Goal: Task Accomplishment & Management: Complete application form

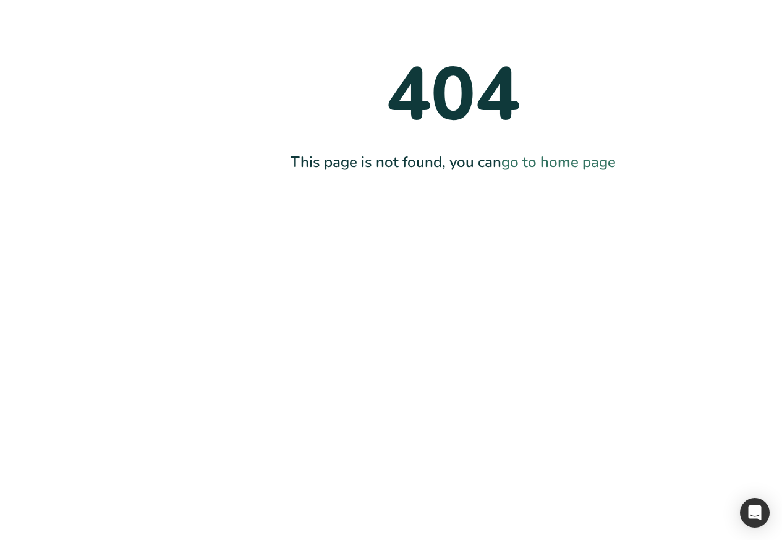
click at [440, 316] on main "404 This page is not found, you can go to home page" at bounding box center [391, 270] width 782 height 540
click at [403, 398] on main "404 This page is not found, you can go to home page" at bounding box center [391, 270] width 782 height 540
click at [529, 161] on link "go to home page" at bounding box center [559, 162] width 114 height 20
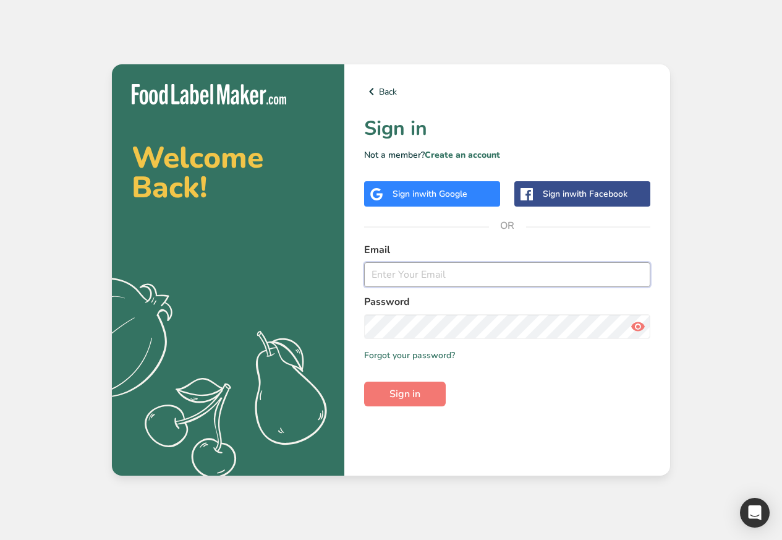
click at [422, 272] on input "email" at bounding box center [507, 274] width 286 height 25
paste input "admin@test.com"
type input "admin@test.com"
click at [400, 398] on span "Sign in" at bounding box center [405, 394] width 31 height 15
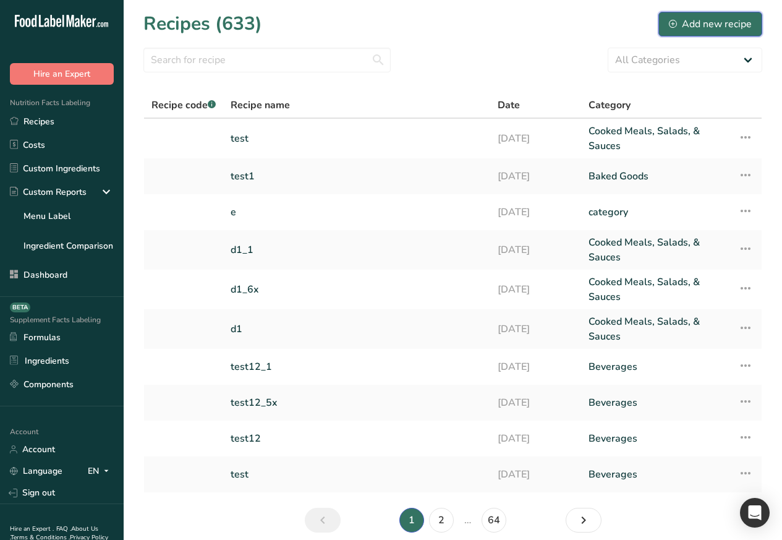
click at [698, 24] on div "Add new recipe" at bounding box center [710, 24] width 83 height 15
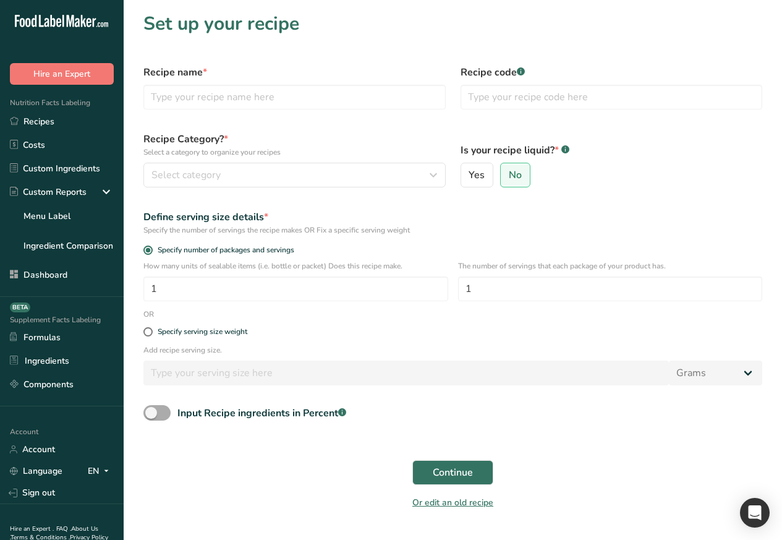
click at [163, 416] on span at bounding box center [156, 412] width 27 height 15
click at [152, 416] on input "Input Recipe ingredients in Percent .a-a{fill:#347362;}.b-a{fill:#fff;}" at bounding box center [147, 413] width 8 height 8
checkbox input "true"
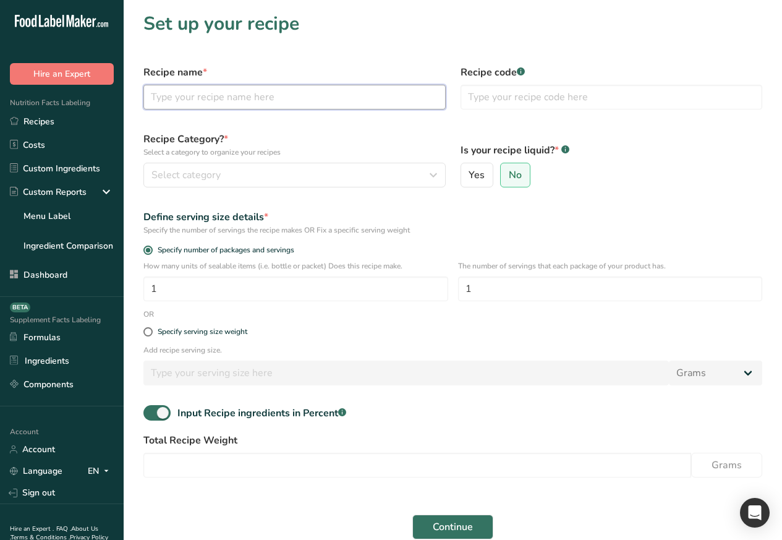
click at [210, 98] on input "text" at bounding box center [294, 97] width 302 height 25
paste input "Percent Recipe Test"
type input "Percent Recipe Test"
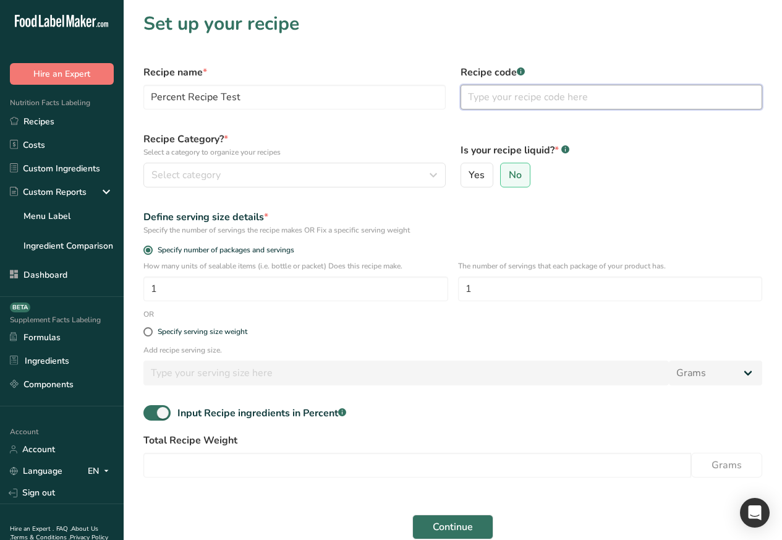
click at [546, 98] on input "text" at bounding box center [612, 97] width 302 height 25
paste input "PRT-001"
type input "PRT-001"
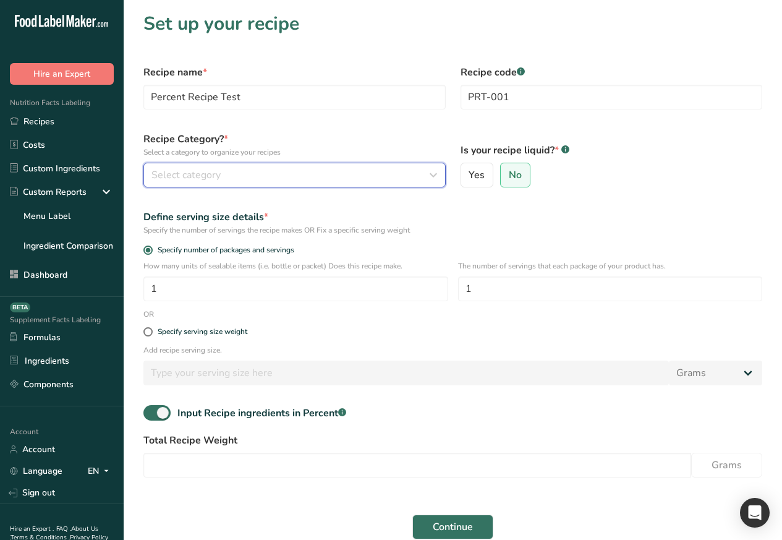
click at [183, 172] on span "Select category" at bounding box center [186, 175] width 69 height 15
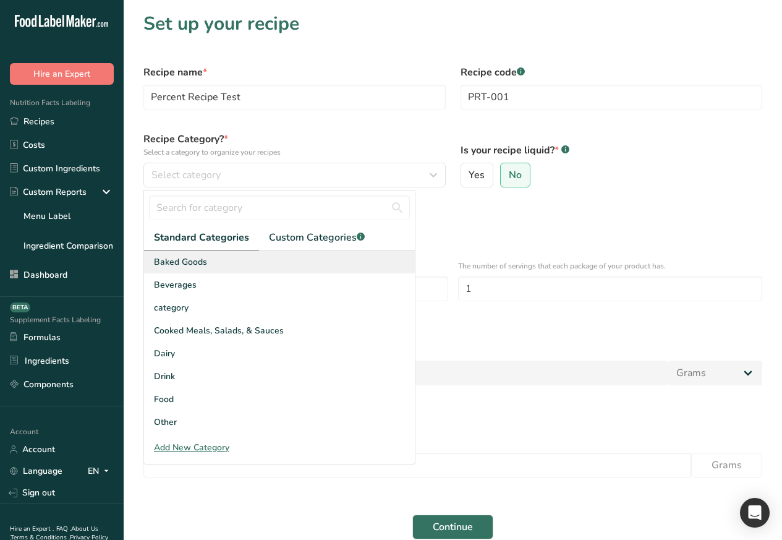
click at [165, 260] on span "Baked Goods" at bounding box center [180, 261] width 53 height 13
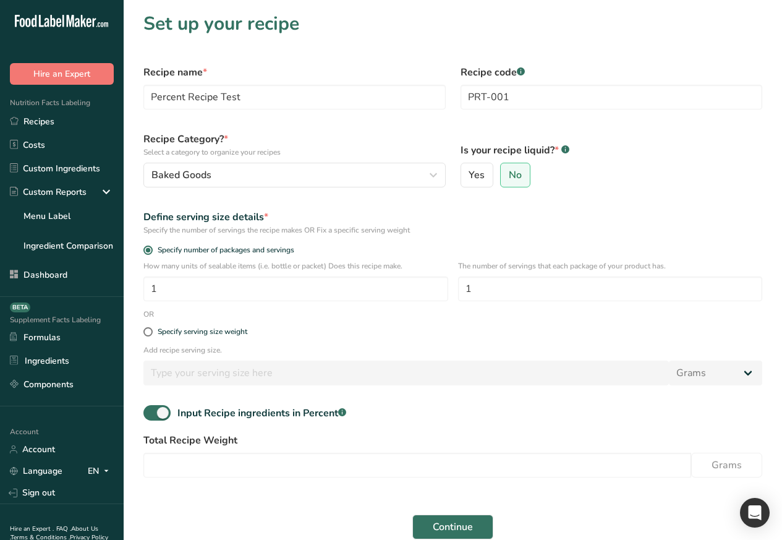
click at [162, 443] on label "Total Recipe Weight" at bounding box center [452, 440] width 619 height 15
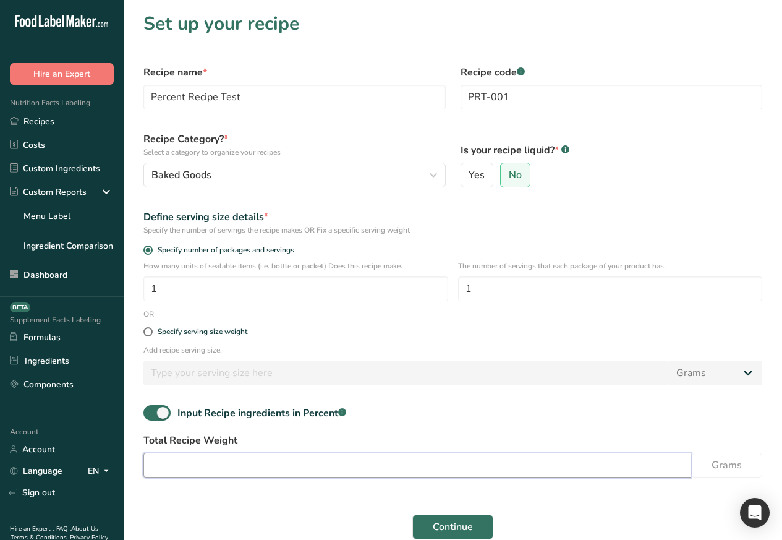
click at [184, 466] on input "number" at bounding box center [417, 465] width 548 height 25
paste input "1000"
type input "1000"
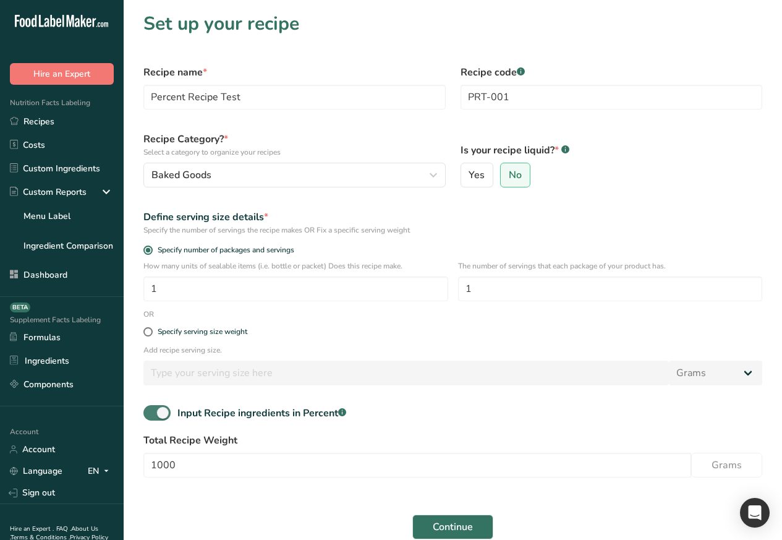
click at [345, 416] on div ".a-a{fill:#347362;}.b-a{fill:#fff;}" at bounding box center [342, 413] width 8 height 15
click at [152, 416] on input "Input Recipe ingredients in Percent .a-a{fill:#347362;}.b-a{fill:#fff;}" at bounding box center [147, 413] width 8 height 8
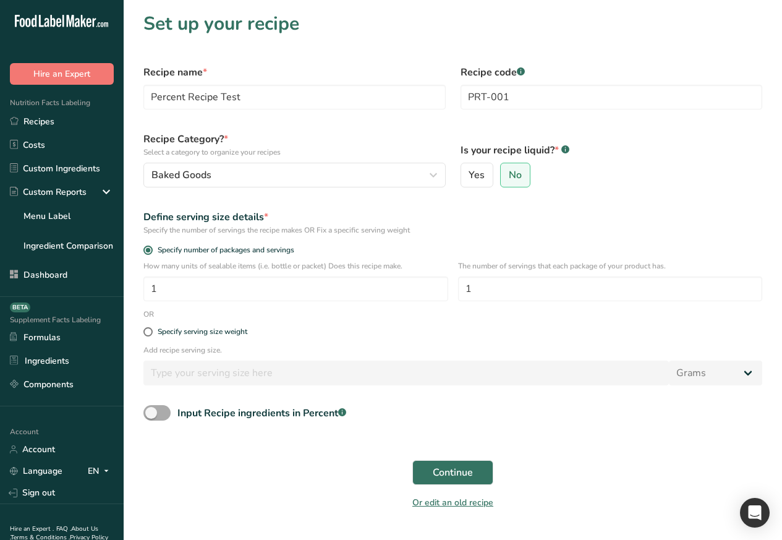
click at [163, 416] on span at bounding box center [156, 412] width 27 height 15
click at [152, 416] on input "Input Recipe ingredients in Percent .a-a{fill:#347362;}.b-a{fill:#fff;}" at bounding box center [147, 413] width 8 height 8
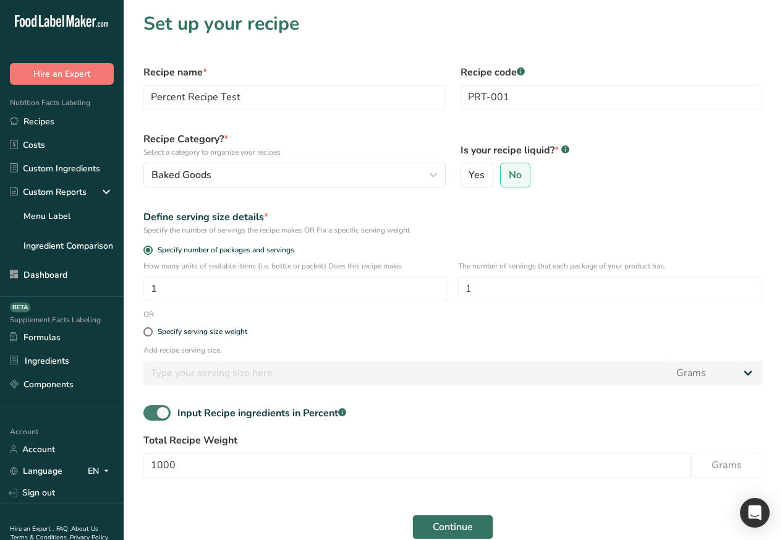
click at [346, 416] on div ".a-a{fill:#347362;}.b-a{fill:#fff;}" at bounding box center [342, 413] width 8 height 15
click at [152, 416] on input "Input Recipe ingredients in Percent .a-a{fill:#347362;}.b-a{fill:#fff;}" at bounding box center [147, 413] width 8 height 8
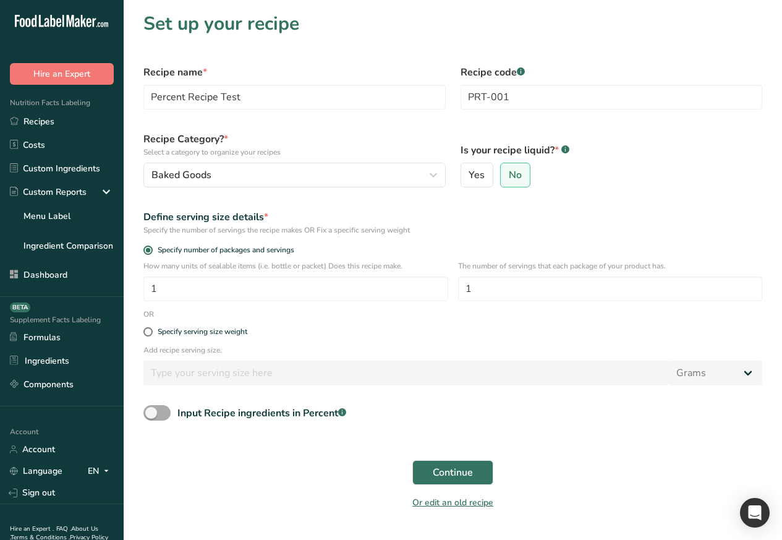
click at [163, 416] on span at bounding box center [156, 412] width 27 height 15
click at [152, 416] on input "Input Recipe ingredients in Percent .a-a{fill:#347362;}.b-a{fill:#fff;}" at bounding box center [147, 413] width 8 height 8
checkbox input "true"
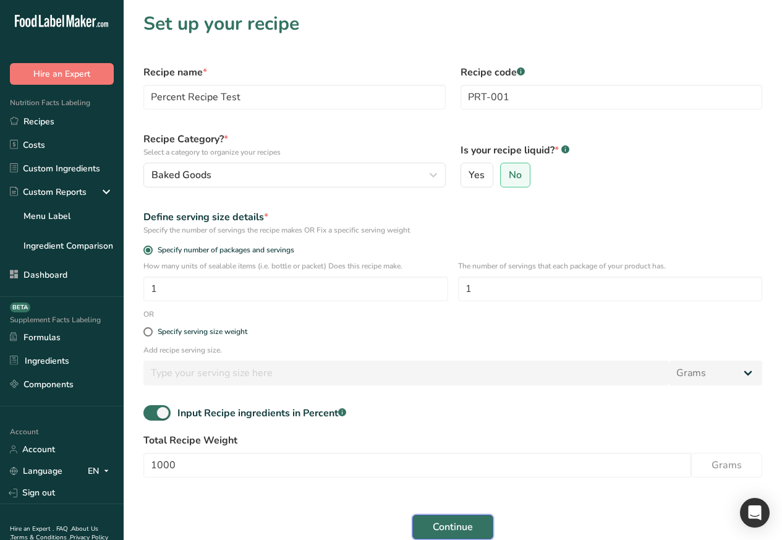
click at [450, 518] on button "Continue" at bounding box center [453, 527] width 81 height 25
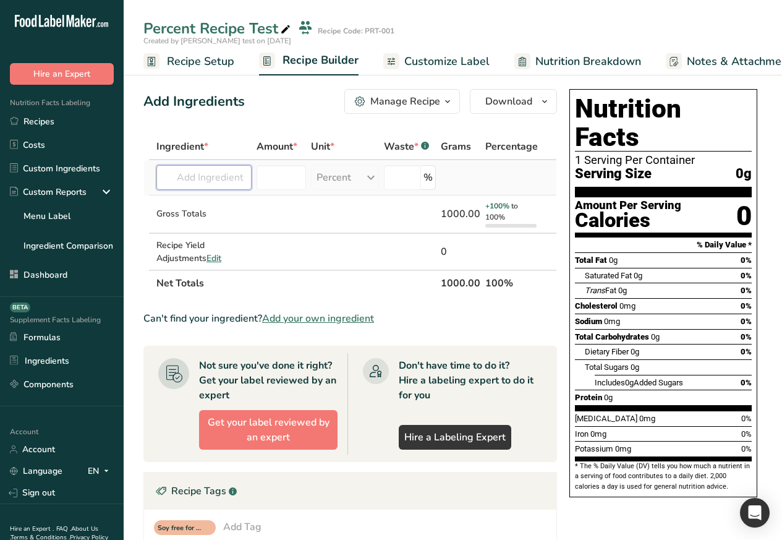
click at [187, 178] on input "text" at bounding box center [203, 177] width 95 height 25
paste input "sugar"
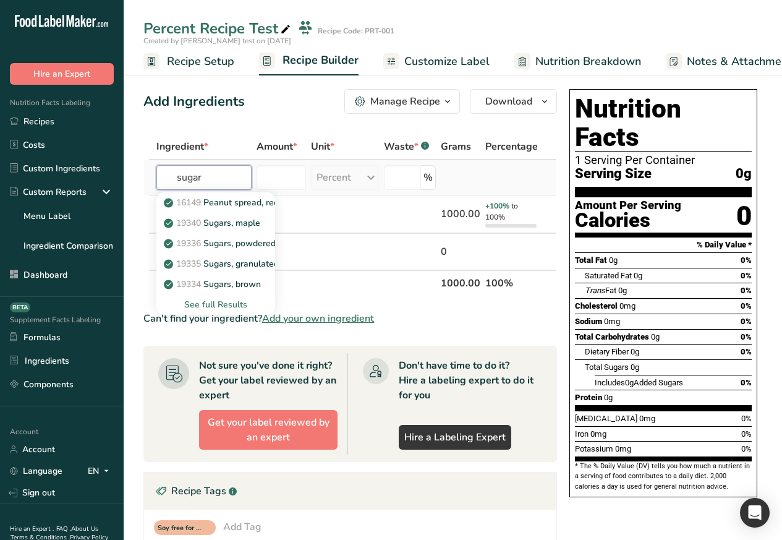
type input "sugar"
click at [208, 304] on div "See full Results" at bounding box center [215, 304] width 99 height 13
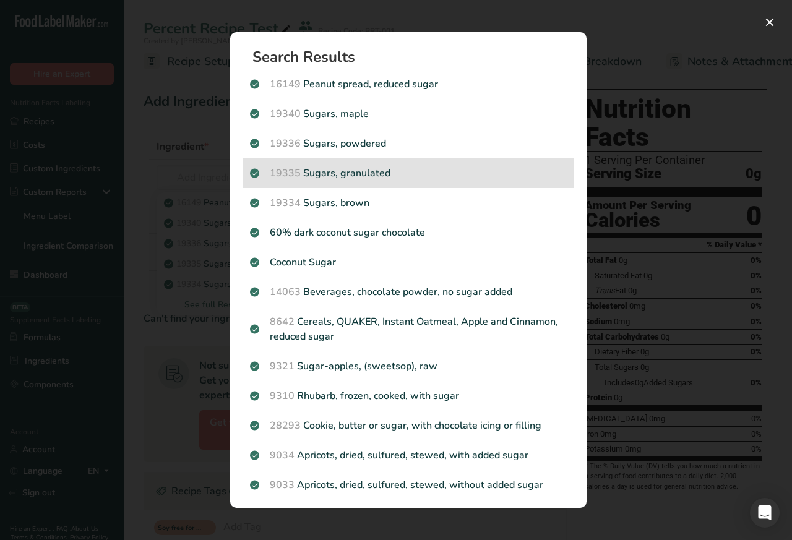
click at [283, 172] on span "19335" at bounding box center [285, 173] width 31 height 14
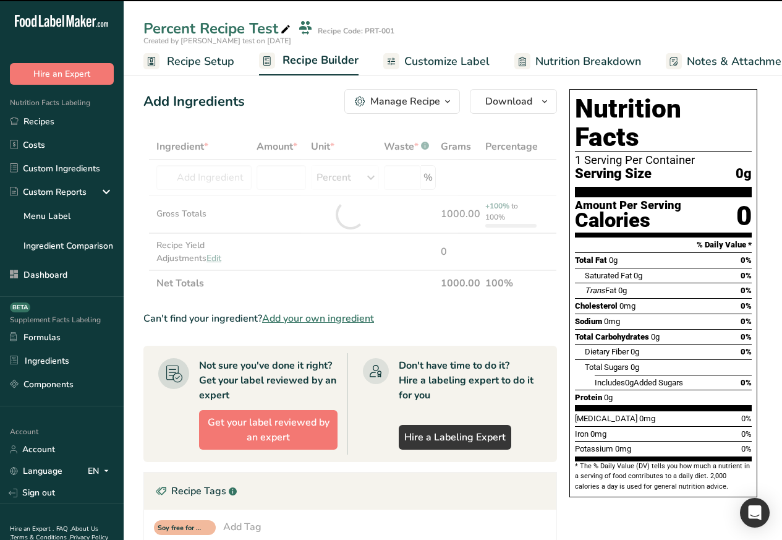
type input "0"
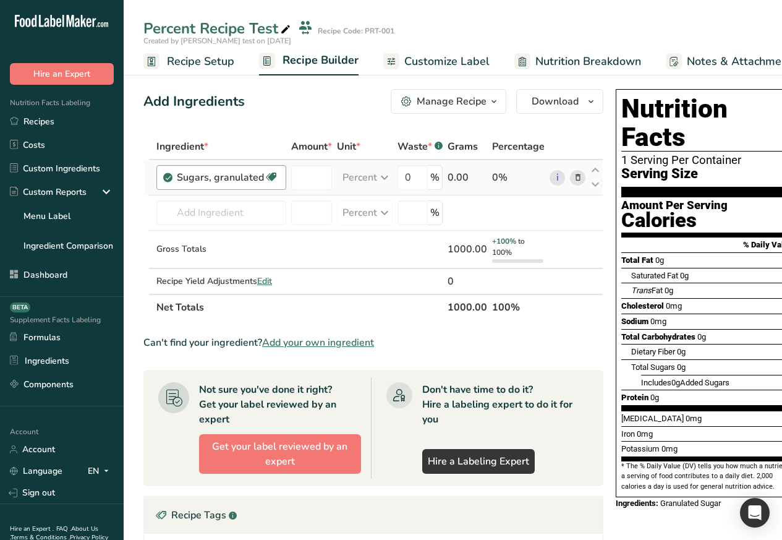
click at [275, 178] on icon at bounding box center [271, 177] width 12 height 19
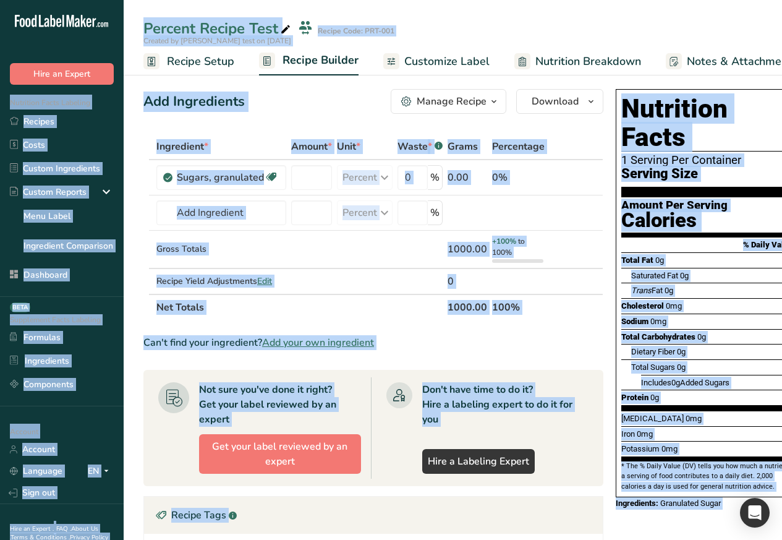
click at [773, 6] on div "Percent Recipe Test Recipe Code: PRT-001 Created by Rana test on 2025-08-11 Rec…" at bounding box center [453, 37] width 659 height 75
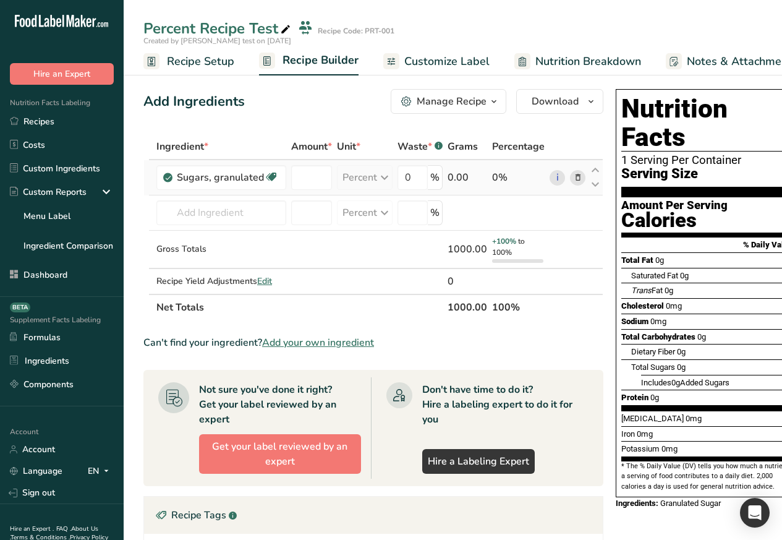
click at [289, 178] on td at bounding box center [312, 177] width 46 height 35
click at [300, 179] on input "number" at bounding box center [311, 177] width 41 height 25
paste input "20"
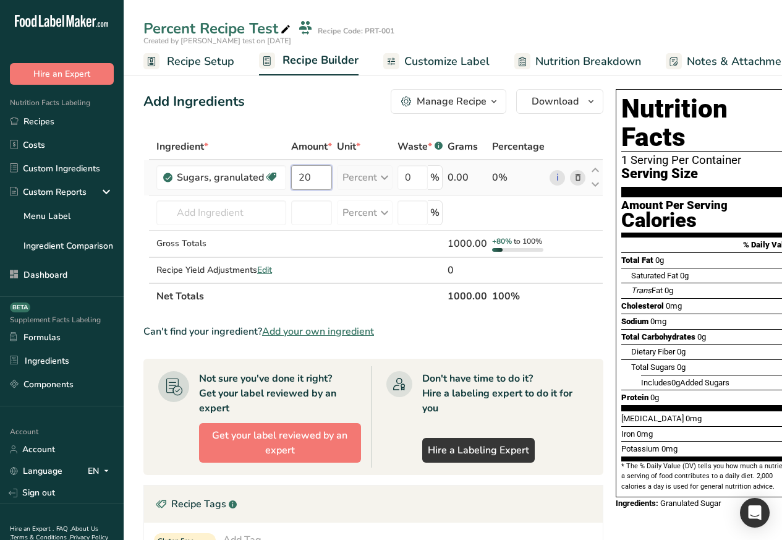
type input "20"
click at [357, 179] on div "Ingredient * Amount * Unit * Waste * .a-a{fill:#347362;}.b-a{fill:#fff;} Grams …" at bounding box center [373, 222] width 460 height 176
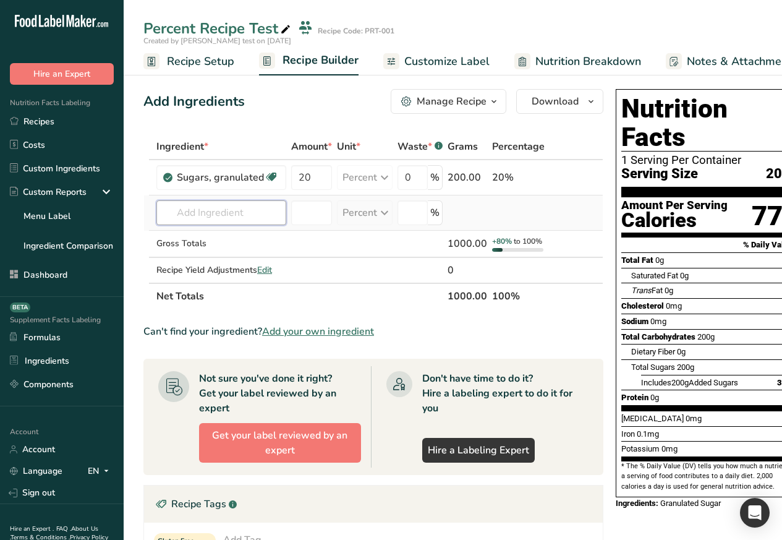
click at [206, 212] on input "text" at bounding box center [221, 212] width 130 height 25
paste input "flour"
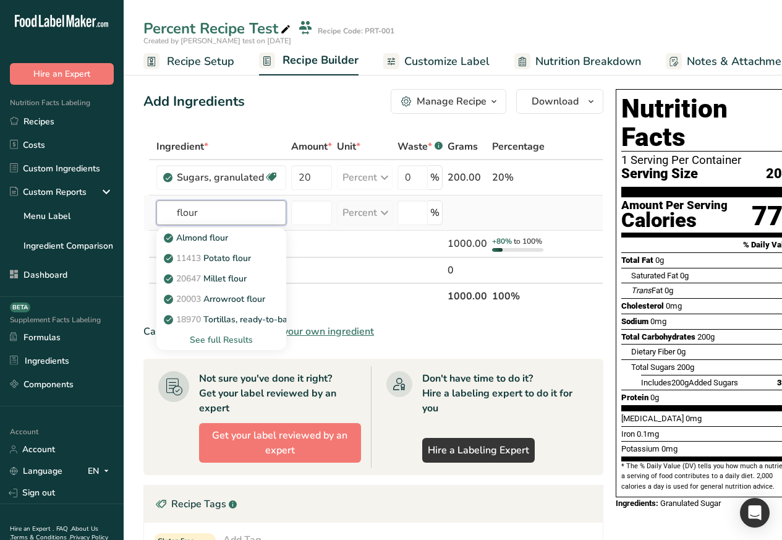
type input "flour"
click at [196, 339] on div "See full Results" at bounding box center [221, 339] width 110 height 13
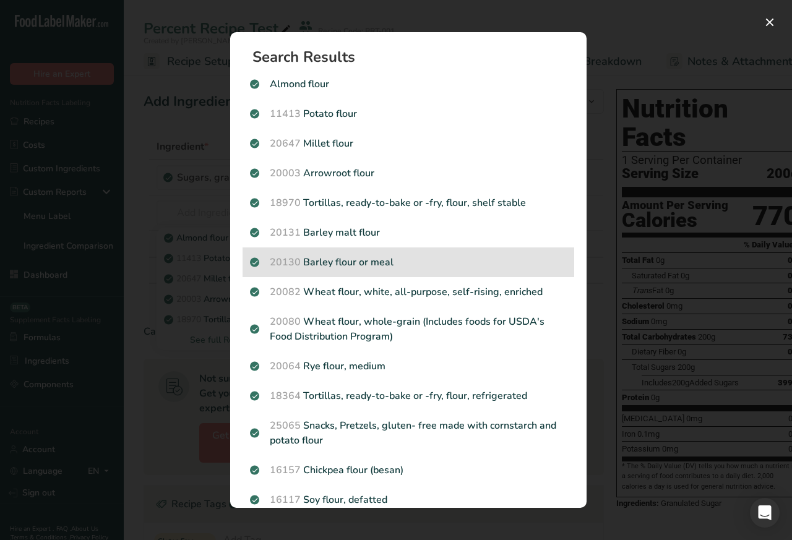
click at [310, 271] on div "20130 Barley flour or meal" at bounding box center [408, 262] width 332 height 30
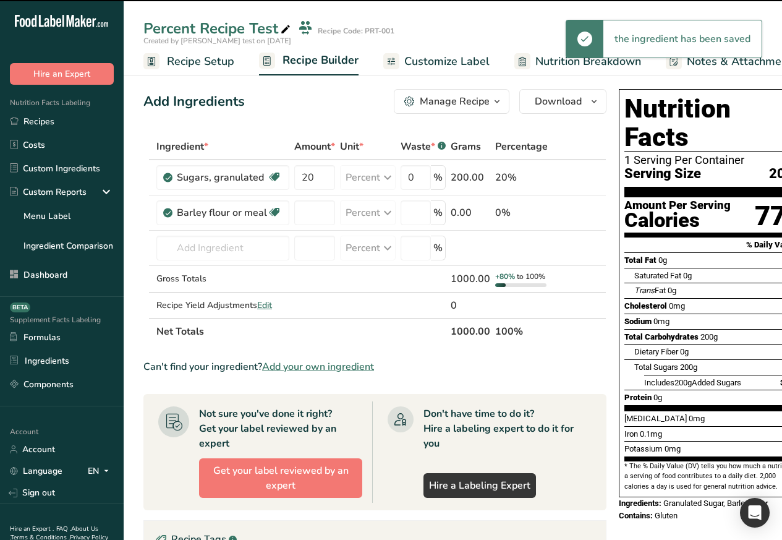
type input "0"
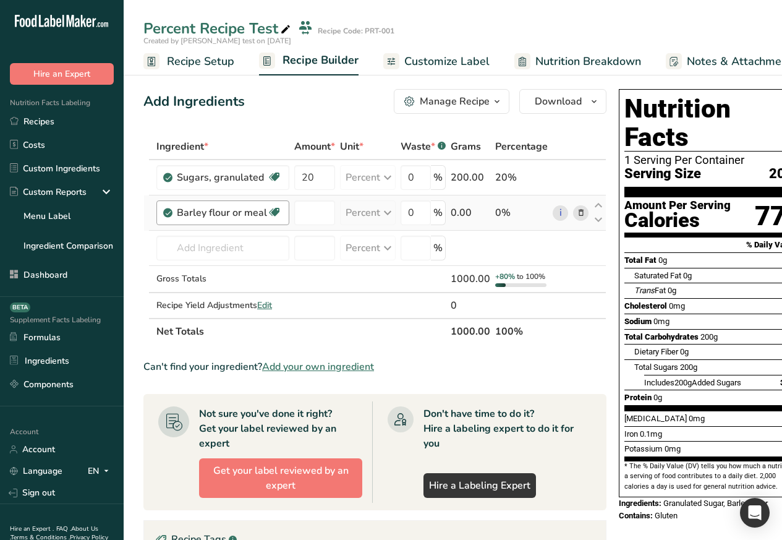
click at [251, 211] on div "Barley flour or meal" at bounding box center [222, 212] width 90 height 15
click at [310, 211] on input "number" at bounding box center [314, 212] width 41 height 25
paste input "80"
type input "80"
click at [402, 229] on div "Ingredient * Amount * Unit * Waste * .a-a{fill:#347362;}.b-a{fill:#fff;} Grams …" at bounding box center [374, 239] width 463 height 211
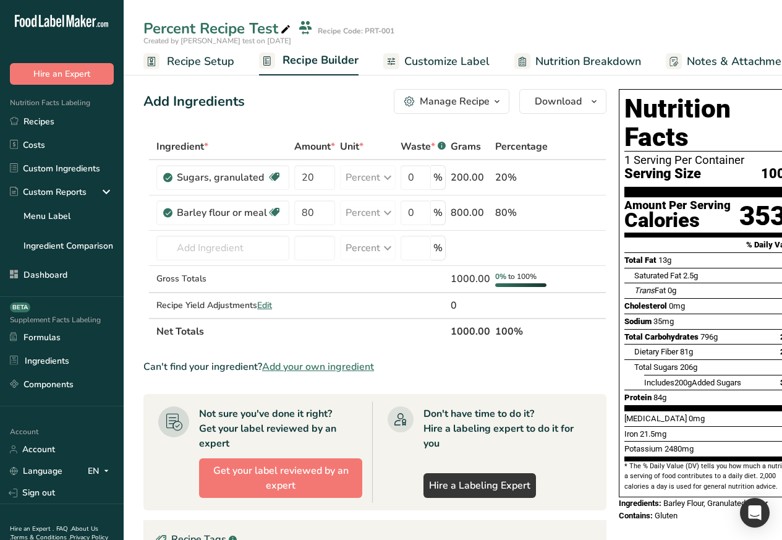
click at [190, 61] on span "Recipe Setup" at bounding box center [200, 61] width 67 height 17
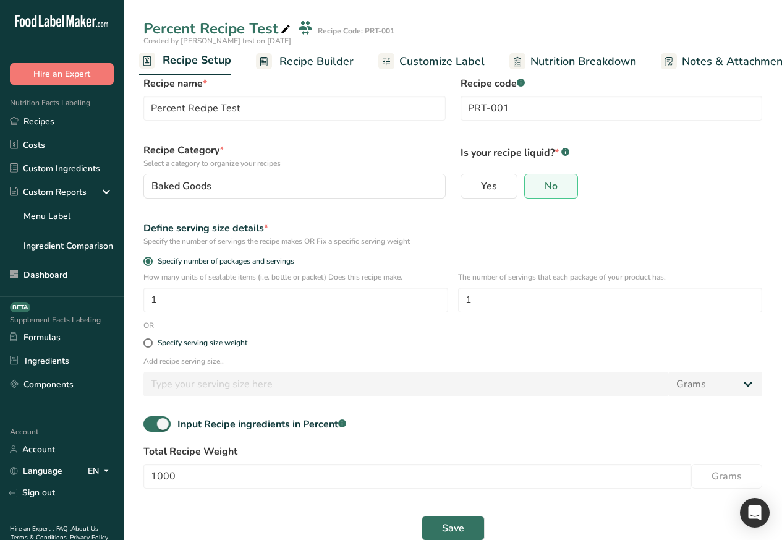
scroll to position [41, 0]
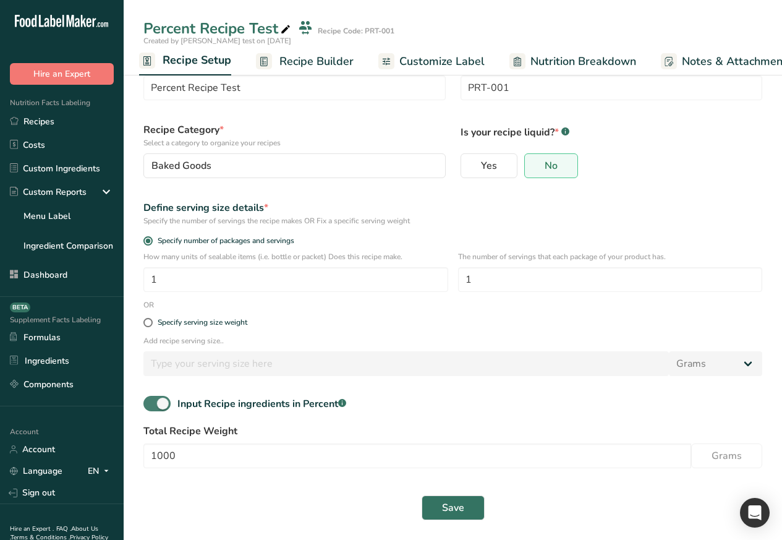
click at [165, 401] on span at bounding box center [156, 403] width 27 height 15
click at [152, 401] on input "Input Recipe ingredients in Percent .a-a{fill:#347362;}.b-a{fill:#fff;}" at bounding box center [147, 404] width 8 height 8
checkbox input "false"
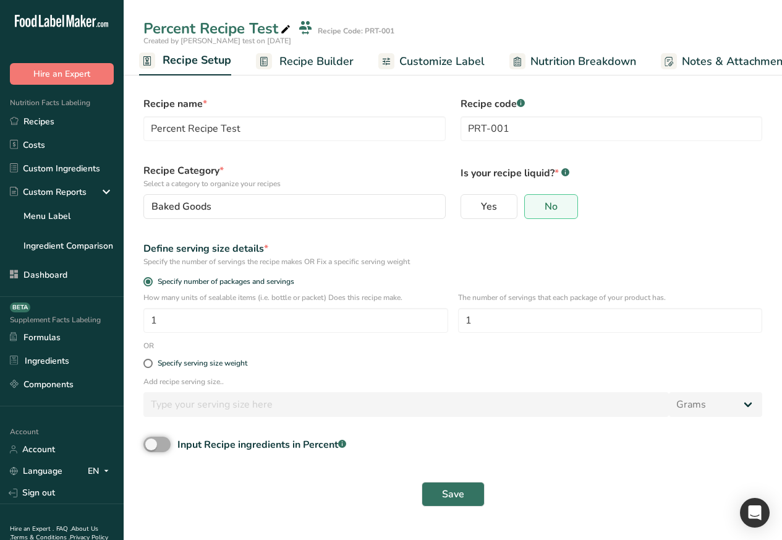
scroll to position [0, 0]
click at [453, 495] on span "Save" at bounding box center [453, 494] width 22 height 15
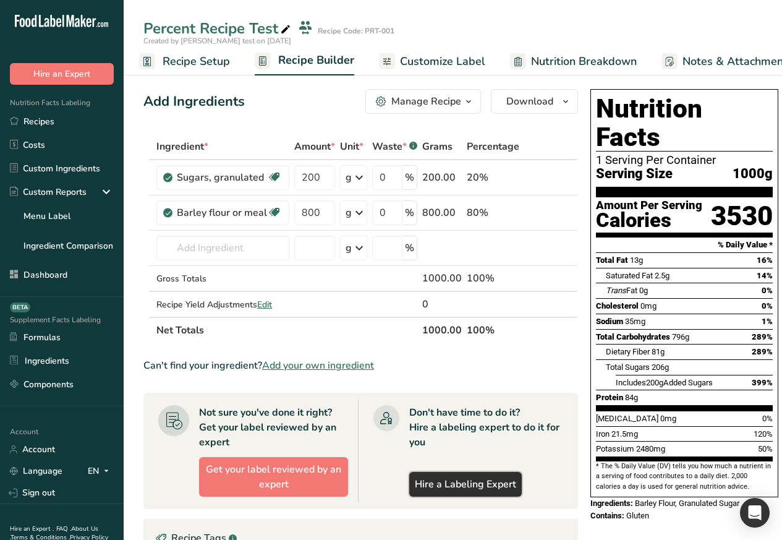
click at [449, 495] on link "Hire a Labeling Expert" at bounding box center [465, 484] width 113 height 25
click at [186, 62] on span "Recipe Setup" at bounding box center [200, 61] width 67 height 17
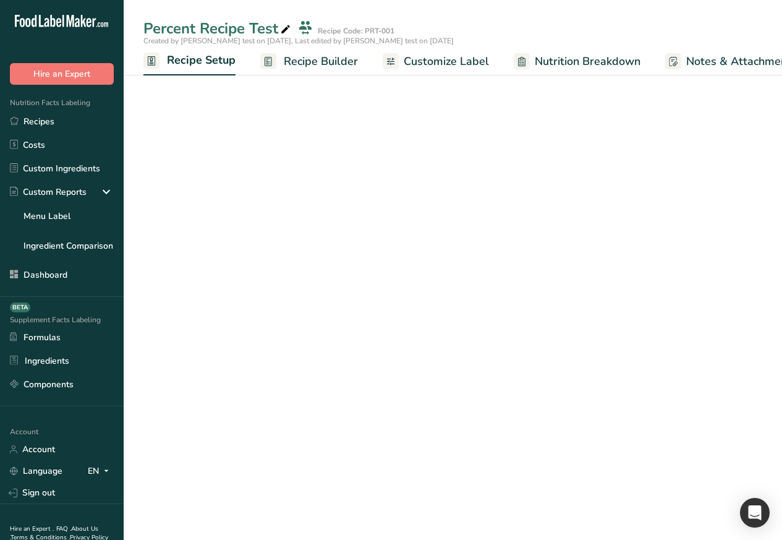
scroll to position [0, 4]
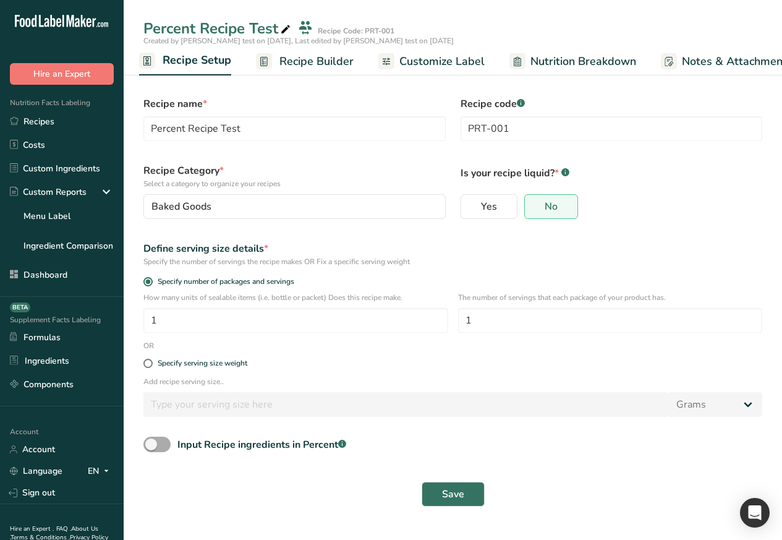
click at [163, 445] on span at bounding box center [156, 444] width 27 height 15
click at [152, 445] on input "Input Recipe ingredients in Percent .a-a{fill:#347362;}.b-a{fill:#fff;}" at bounding box center [147, 444] width 8 height 8
checkbox input "true"
click at [449, 520] on form "Recipe name * Percent Recipe Test Recipe code .a-a{fill:#347362;}.b-a{fill:#fff…" at bounding box center [453, 328] width 634 height 479
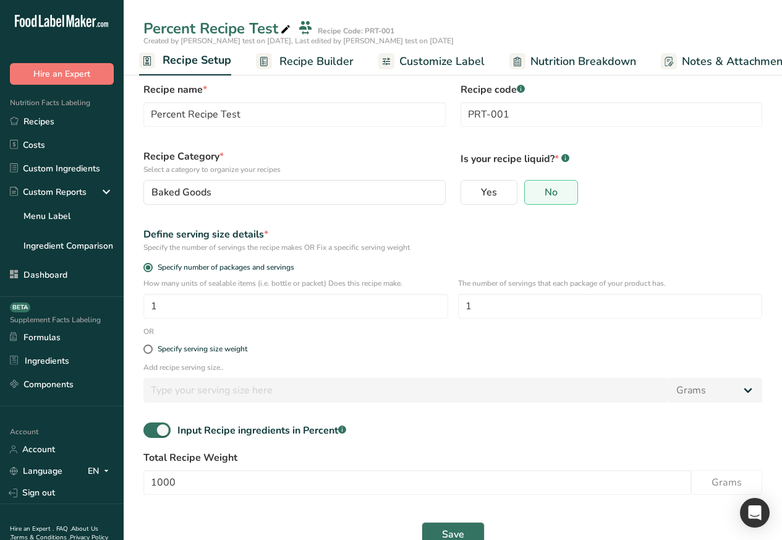
scroll to position [41, 0]
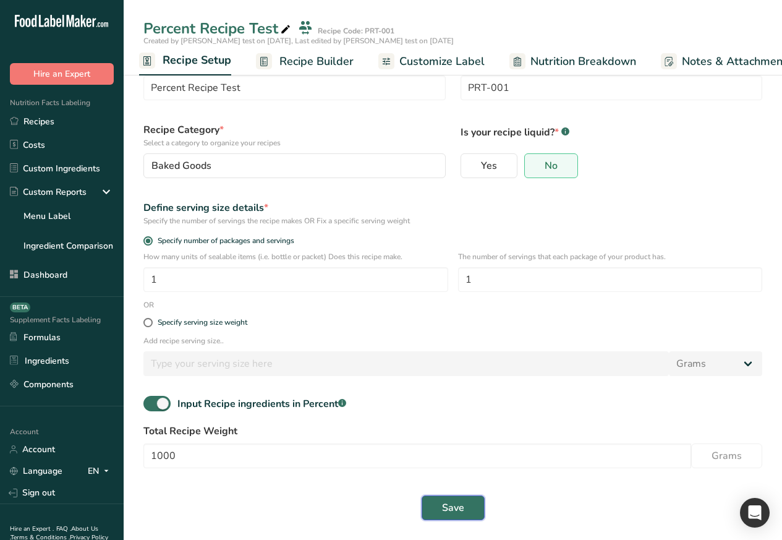
click at [452, 510] on span "Save" at bounding box center [453, 507] width 22 height 15
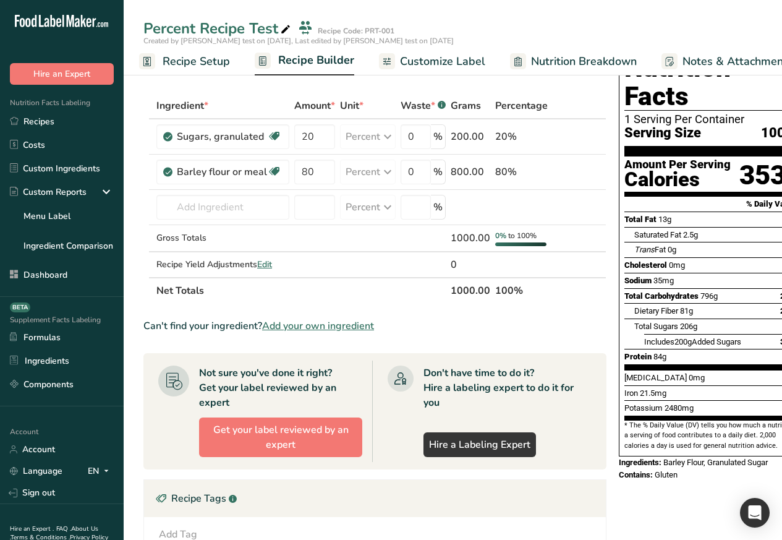
click at [309, 61] on span "Recipe Builder" at bounding box center [316, 60] width 76 height 17
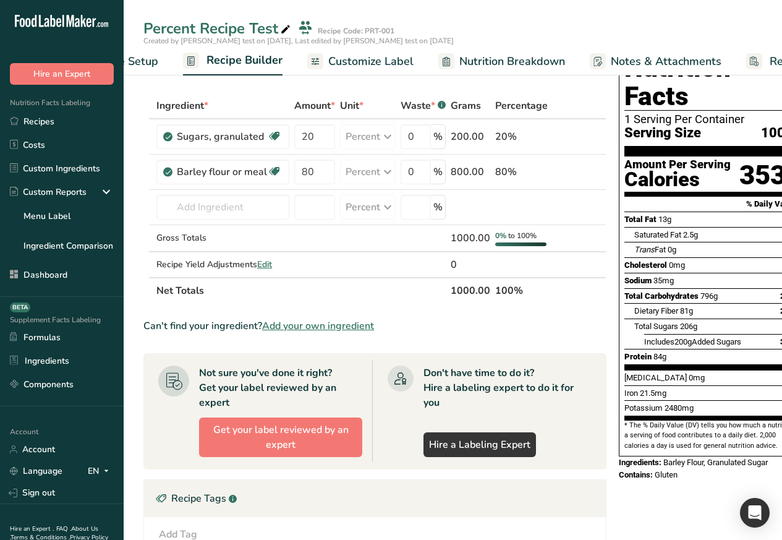
scroll to position [0, 119]
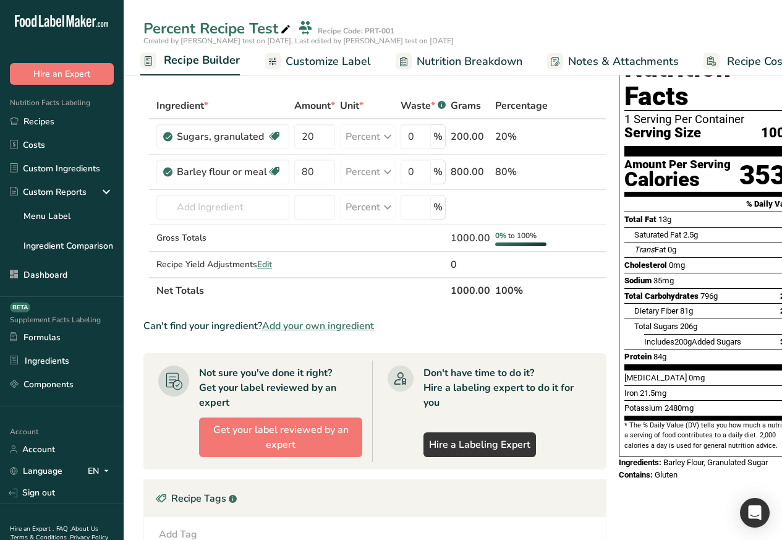
click at [183, 61] on span "Recipe Builder" at bounding box center [202, 60] width 76 height 17
click at [168, 59] on span "Recipe Builder" at bounding box center [202, 60] width 76 height 17
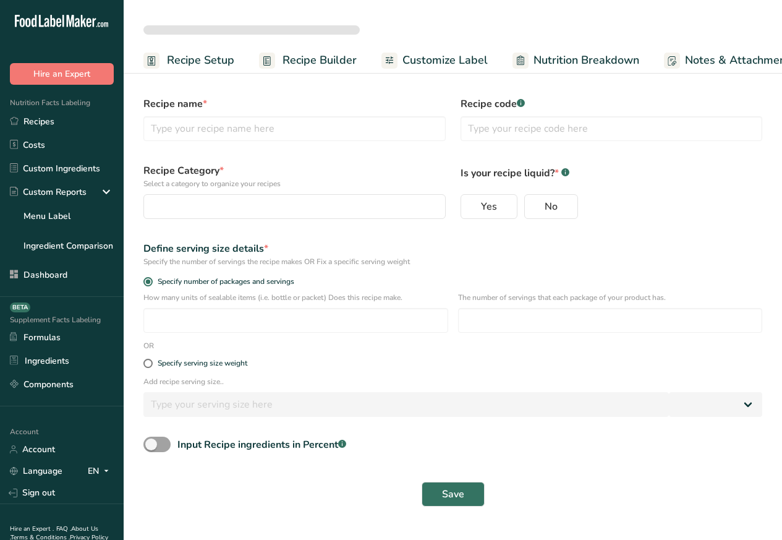
select select
type input "Percent Recipe Test"
type input "PRT-001"
radio input "true"
type input "1"
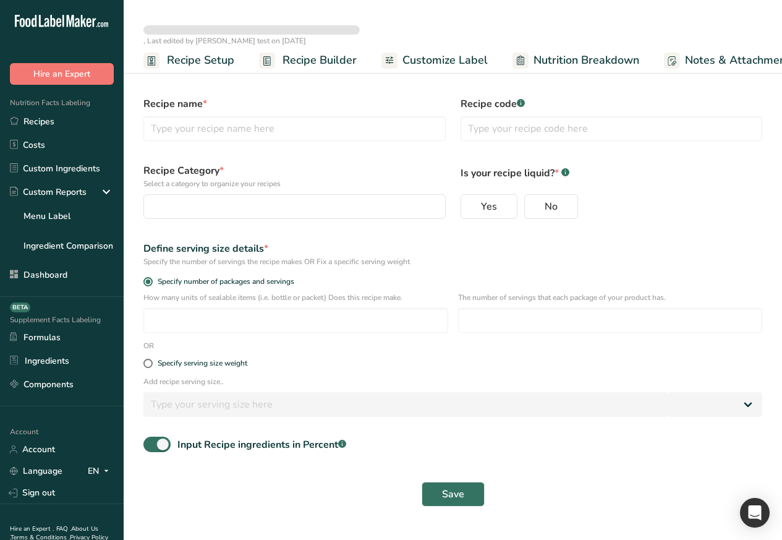
type input "1"
select select "0"
checkbox input "true"
select select
type input "Percent Recipe Test"
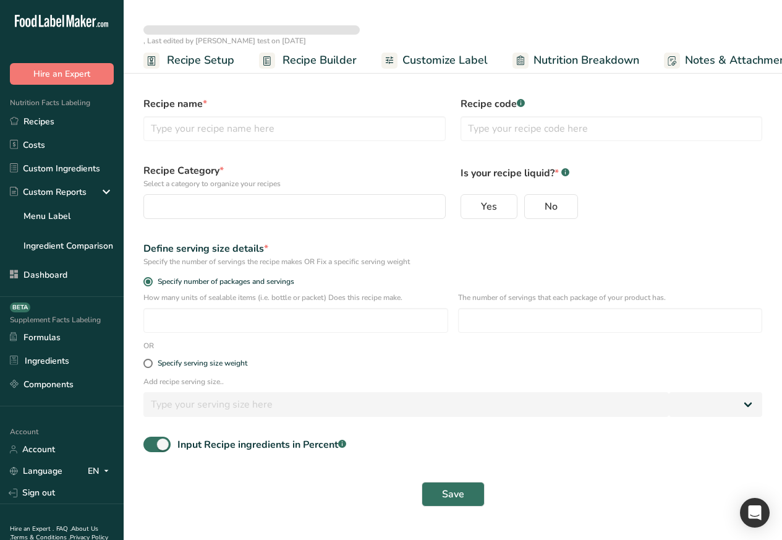
type input "PRT-001"
radio input "true"
type input "1"
select select "0"
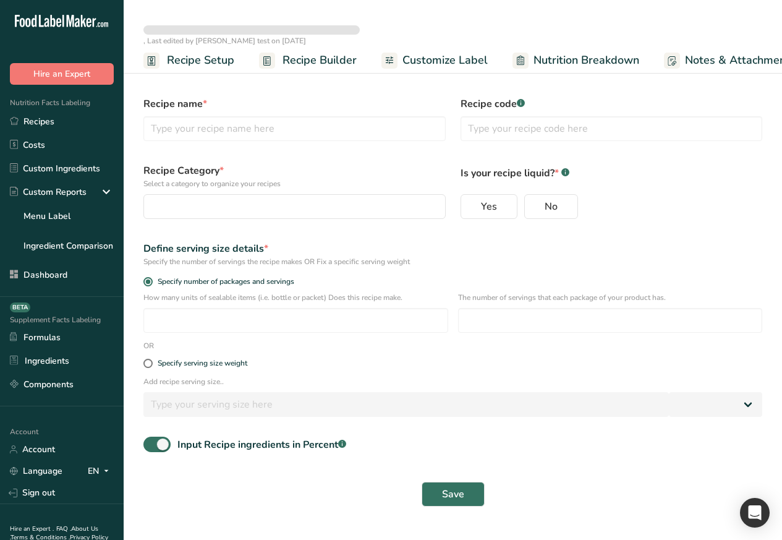
checkbox input "true"
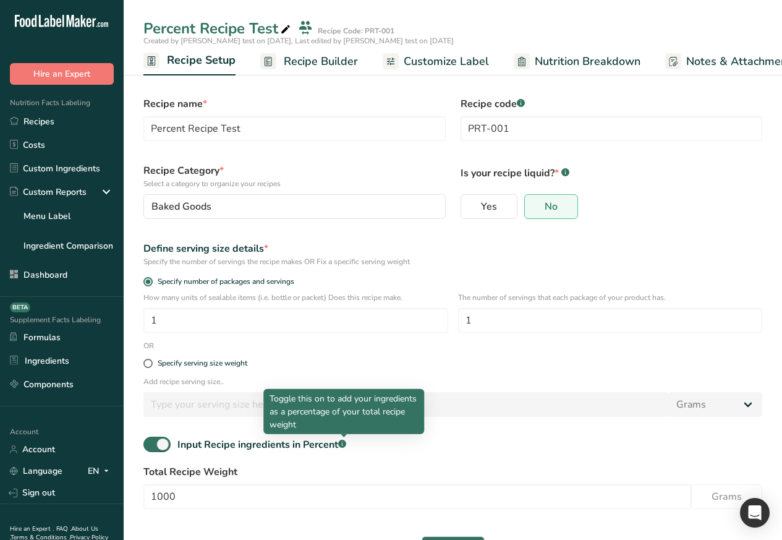
click at [350, 445] on div "Input Recipe ingredients in Percent .a-a{fill:#347362;}.b-a{fill:#fff;}" at bounding box center [453, 449] width 634 height 25
